Goal: Information Seeking & Learning: Learn about a topic

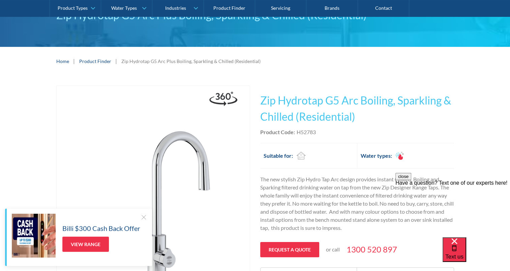
scroll to position [67, 0]
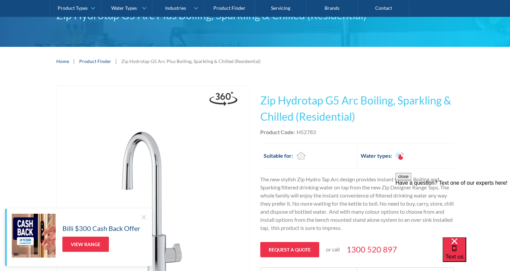
click at [356, 118] on h1 "Zip Hydrotap G5 Arc Boiling, Sparkling & Chilled (Residential)" at bounding box center [357, 108] width 194 height 32
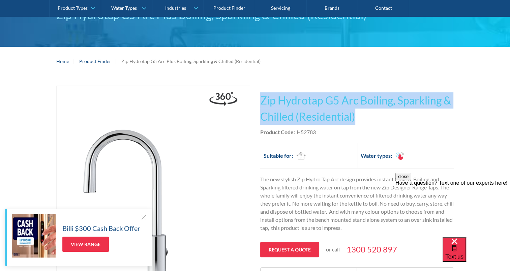
drag, startPoint x: 354, startPoint y: 117, endPoint x: 262, endPoint y: 103, distance: 93.3
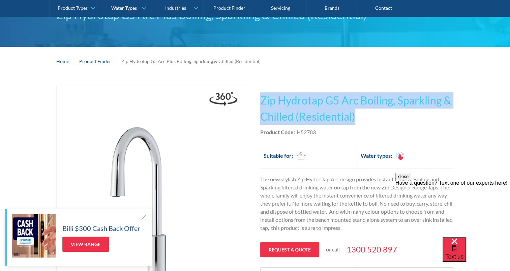
click at [262, 103] on h1 "Zip Hydrotap G5 Arc Boiling, Sparkling & Chilled (Residential)" at bounding box center [357, 108] width 194 height 32
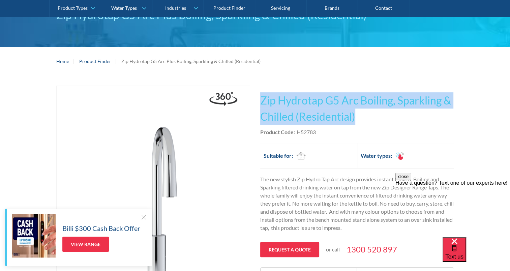
drag, startPoint x: 262, startPoint y: 103, endPoint x: 270, endPoint y: 102, distance: 8.3
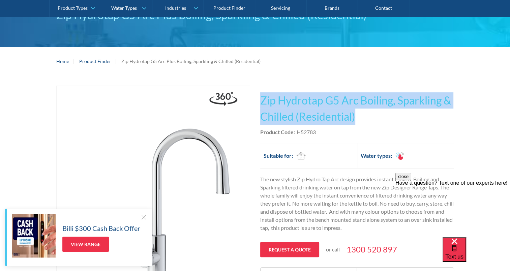
copy h1 "Zip Hydrotap G5 Arc Boiling, Sparkling & Chilled (Residential)"
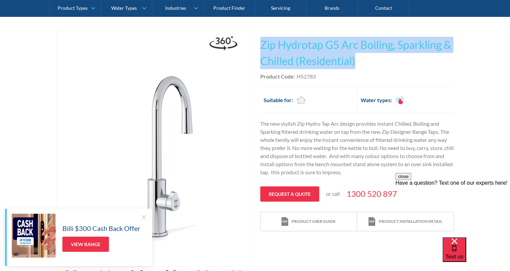
scroll to position [135, 0]
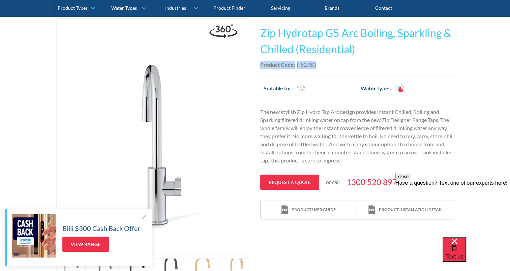
drag, startPoint x: 315, startPoint y: 64, endPoint x: 259, endPoint y: 63, distance: 55.9
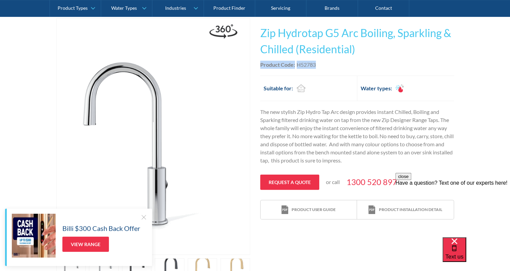
click at [259, 63] on div "Play video Fits Most Brands Best Seller No items found. This tap design is incl…" at bounding box center [254, 181] width 397 height 327
copy div "Product Code: H52783"
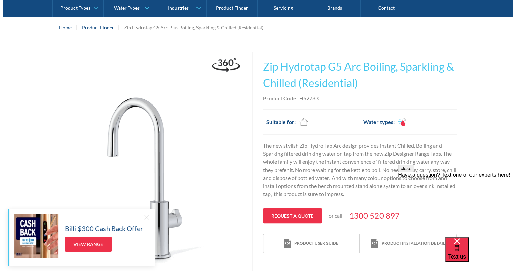
scroll to position [269, 0]
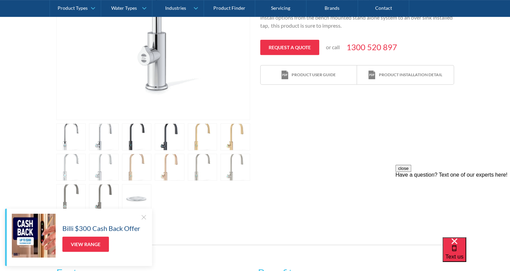
click at [135, 194] on link "open lightbox" at bounding box center [137, 197] width 30 height 27
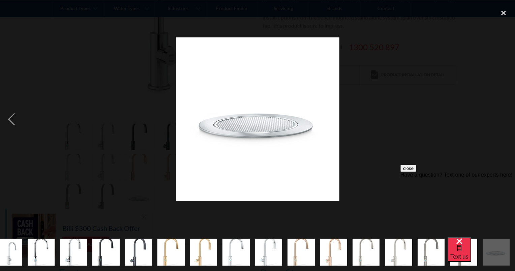
scroll to position [0, 11]
